Goal: Task Accomplishment & Management: Complete application form

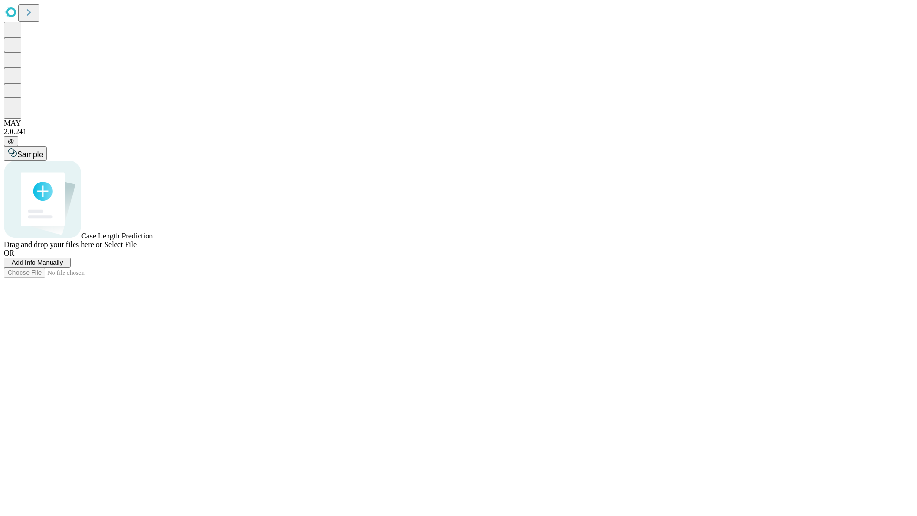
click at [63, 266] on span "Add Info Manually" at bounding box center [37, 262] width 51 height 7
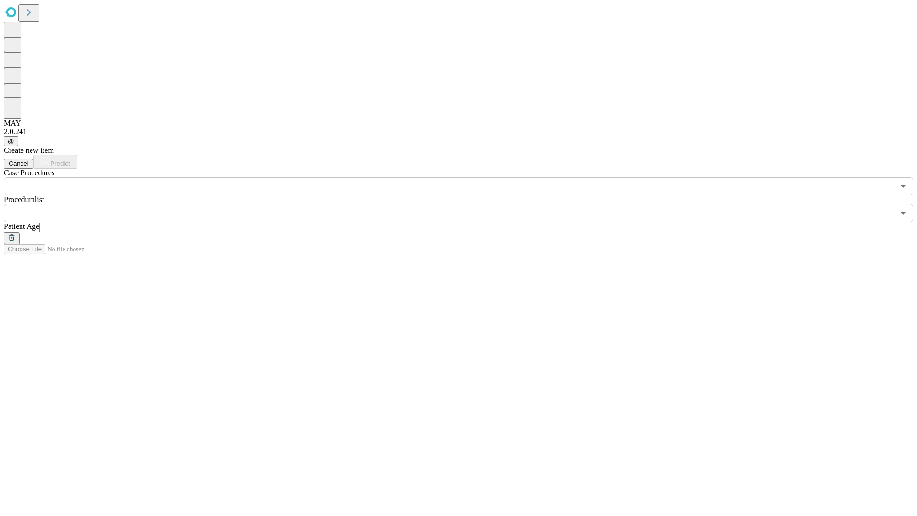
click at [107, 222] on input "text" at bounding box center [73, 227] width 68 height 10
type input "**"
click at [465, 204] on input "text" at bounding box center [449, 213] width 890 height 18
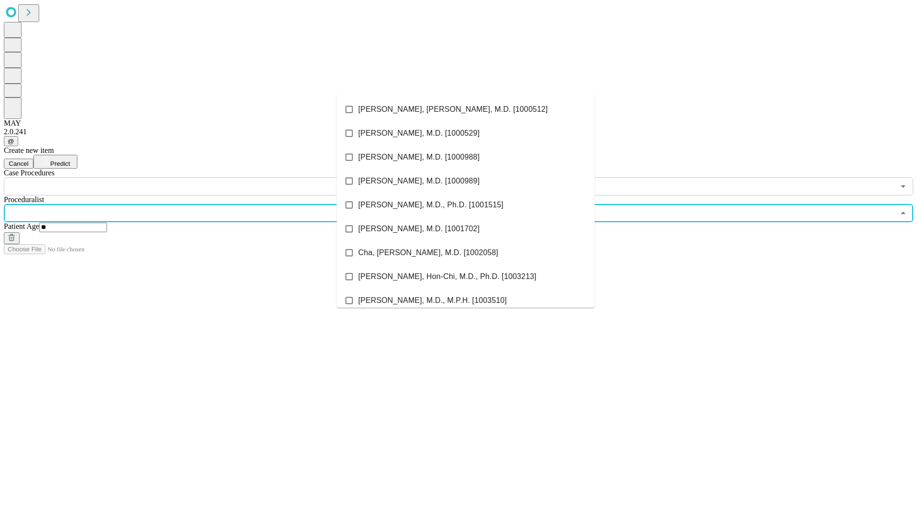
click at [465, 109] on li "[PERSON_NAME], [PERSON_NAME], M.D. [1000512]" at bounding box center [466, 109] width 258 height 24
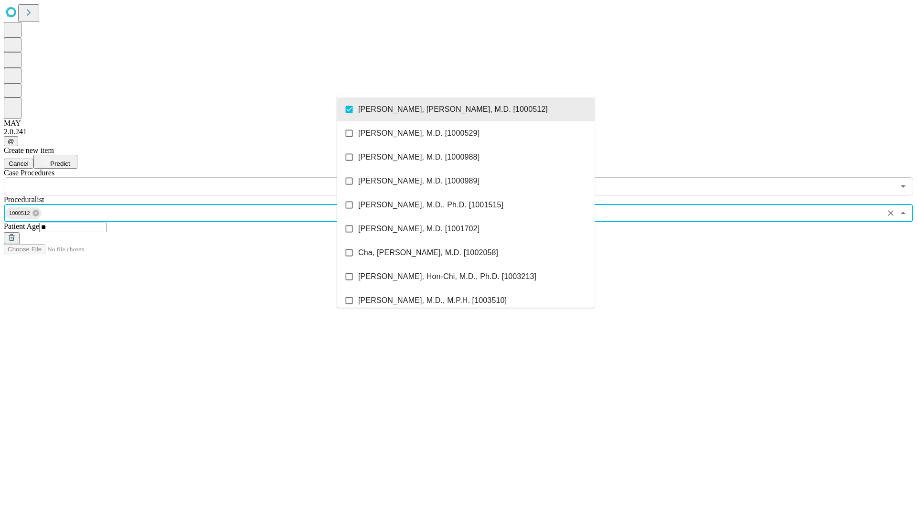
click at [201, 177] on input "text" at bounding box center [449, 186] width 890 height 18
